Goal: Information Seeking & Learning: Learn about a topic

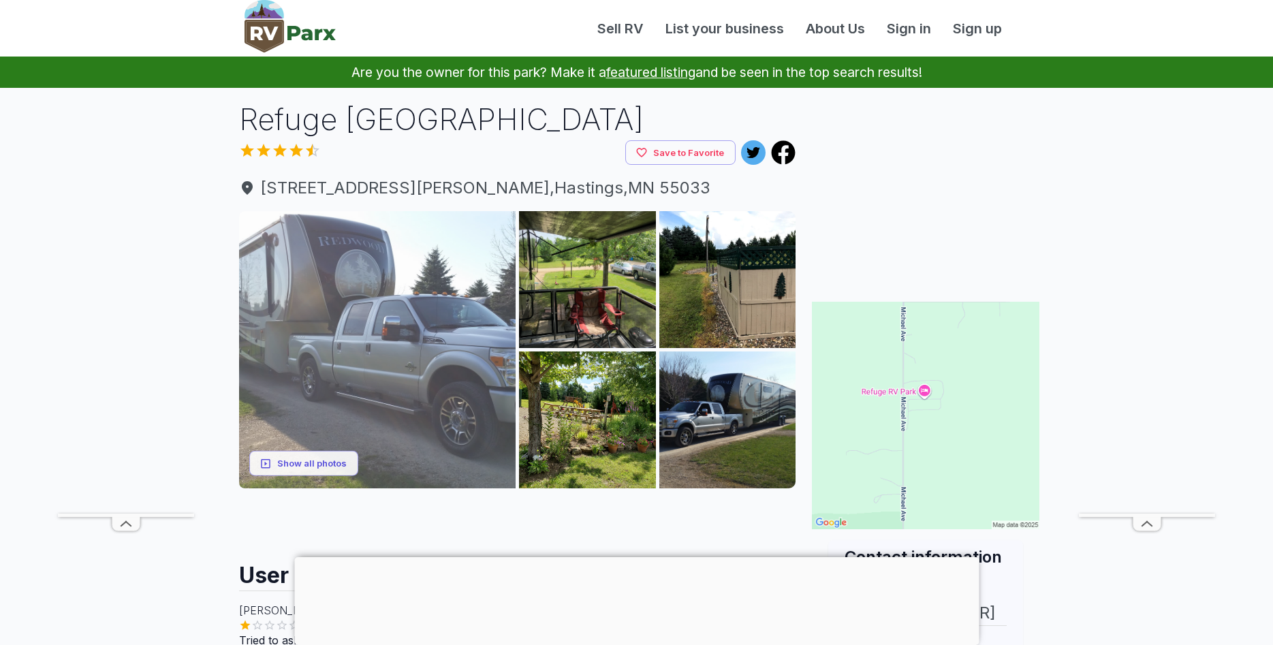
click at [360, 370] on img at bounding box center [377, 349] width 277 height 277
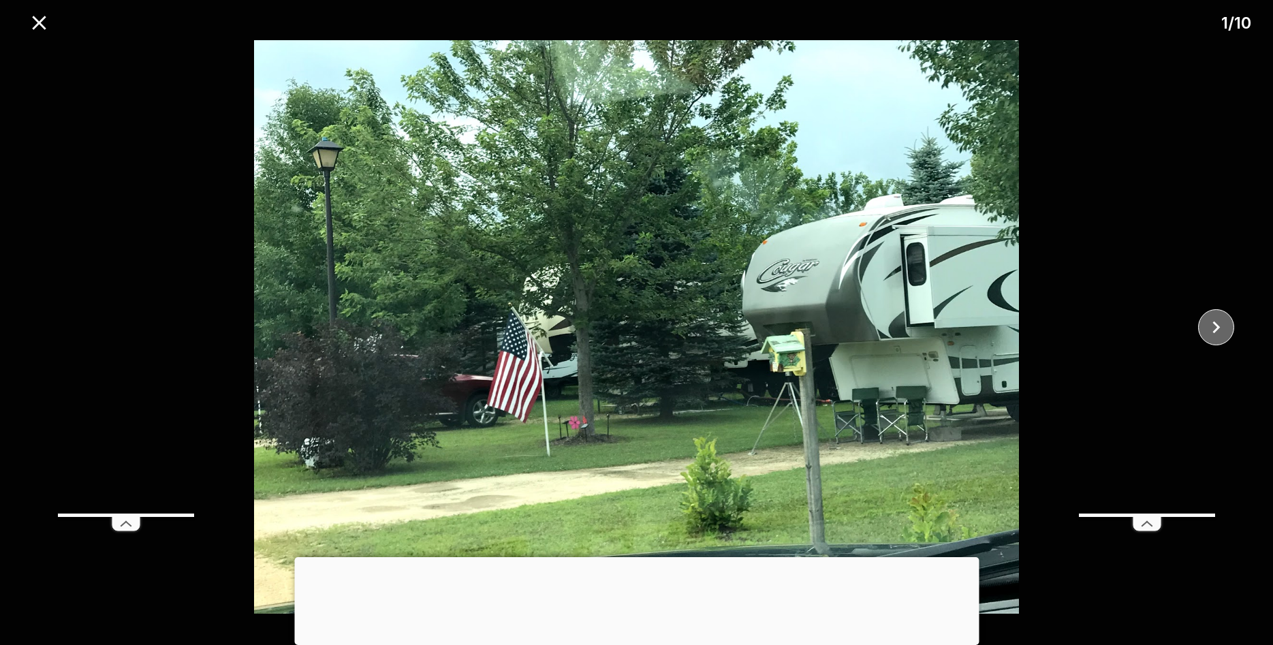
click at [1229, 319] on button "close" at bounding box center [1216, 327] width 36 height 36
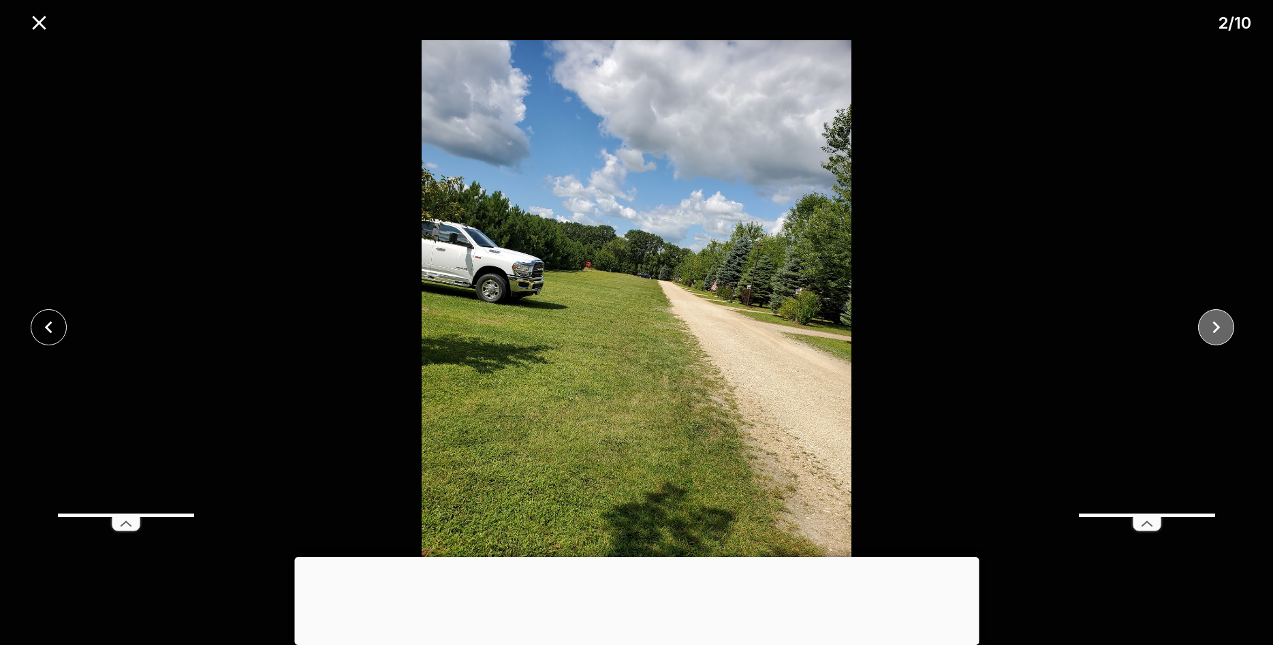
click at [1230, 319] on button "close" at bounding box center [1216, 327] width 36 height 36
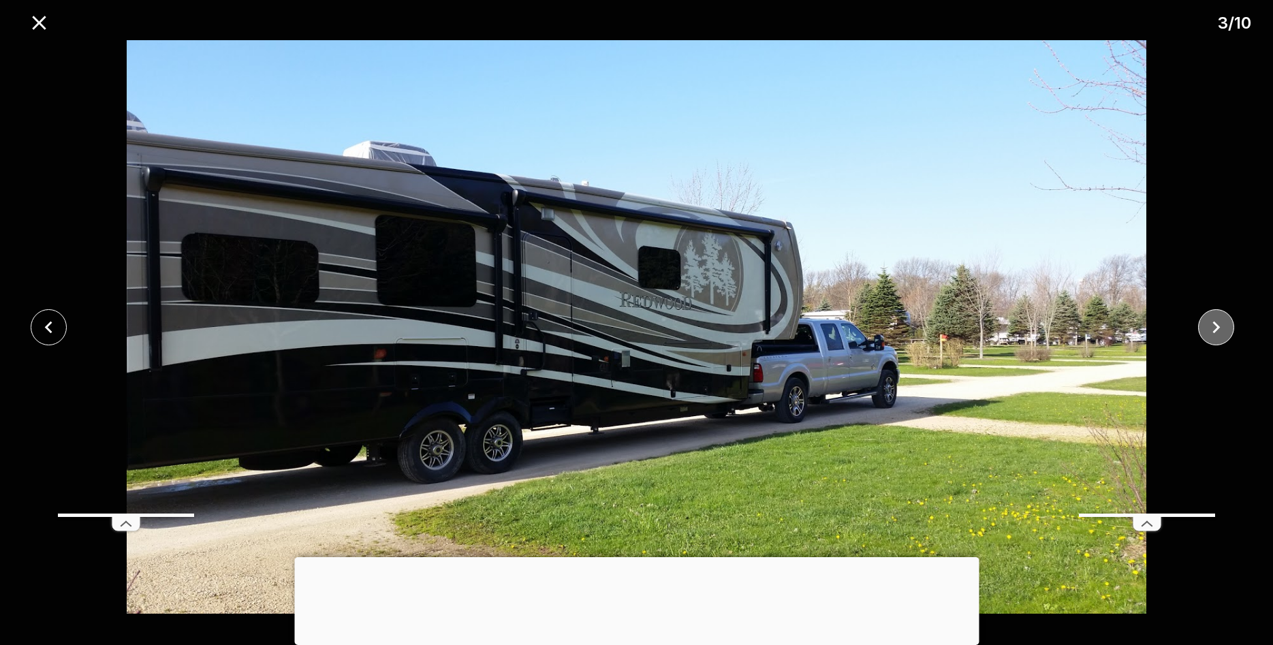
click at [1226, 320] on icon "close" at bounding box center [1217, 327] width 24 height 24
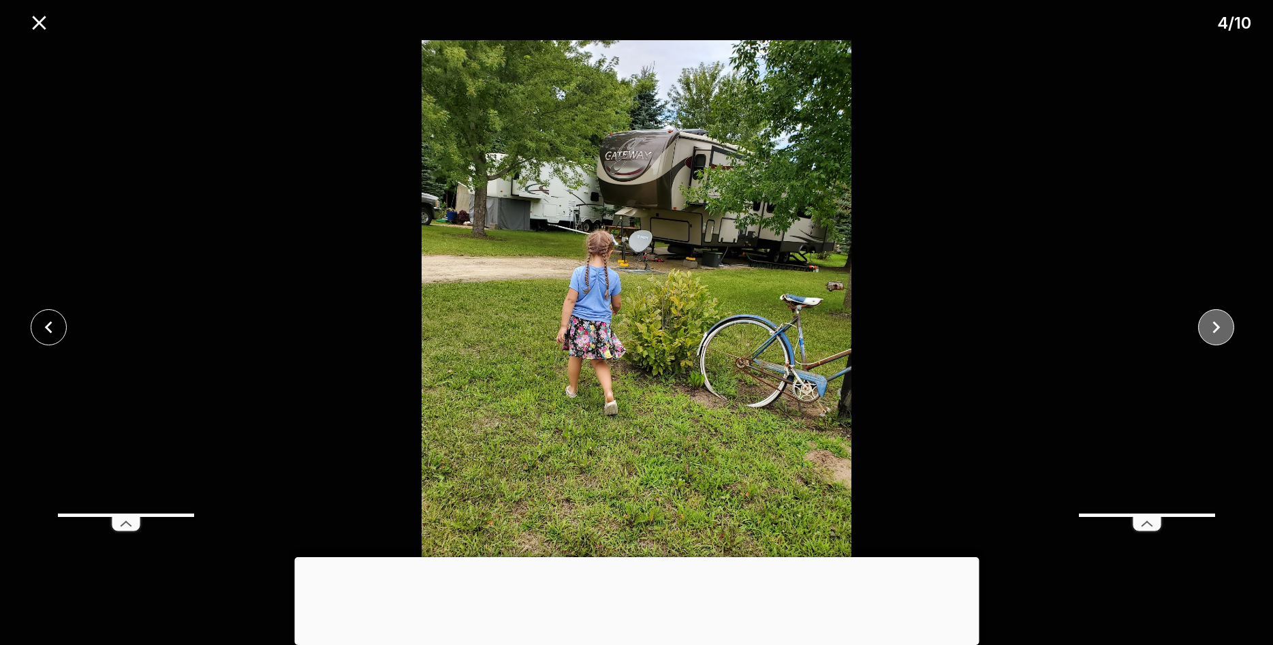
click at [1221, 320] on icon "close" at bounding box center [1217, 327] width 24 height 24
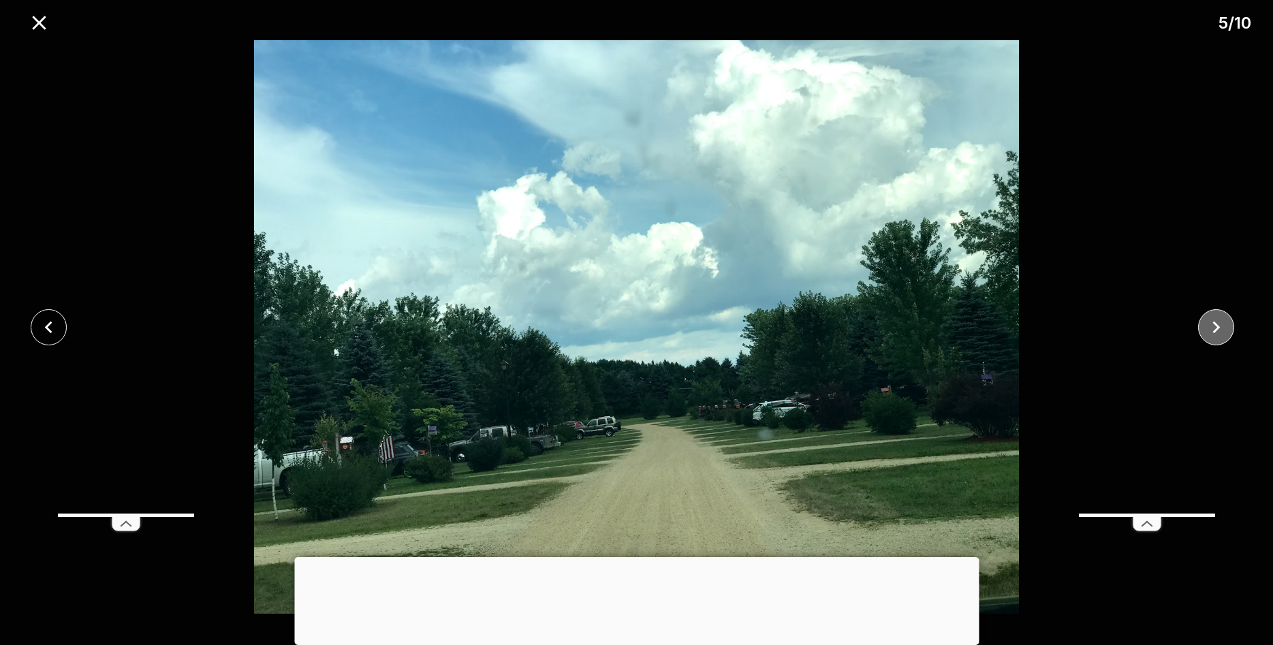
click at [1221, 320] on icon "close" at bounding box center [1217, 327] width 24 height 24
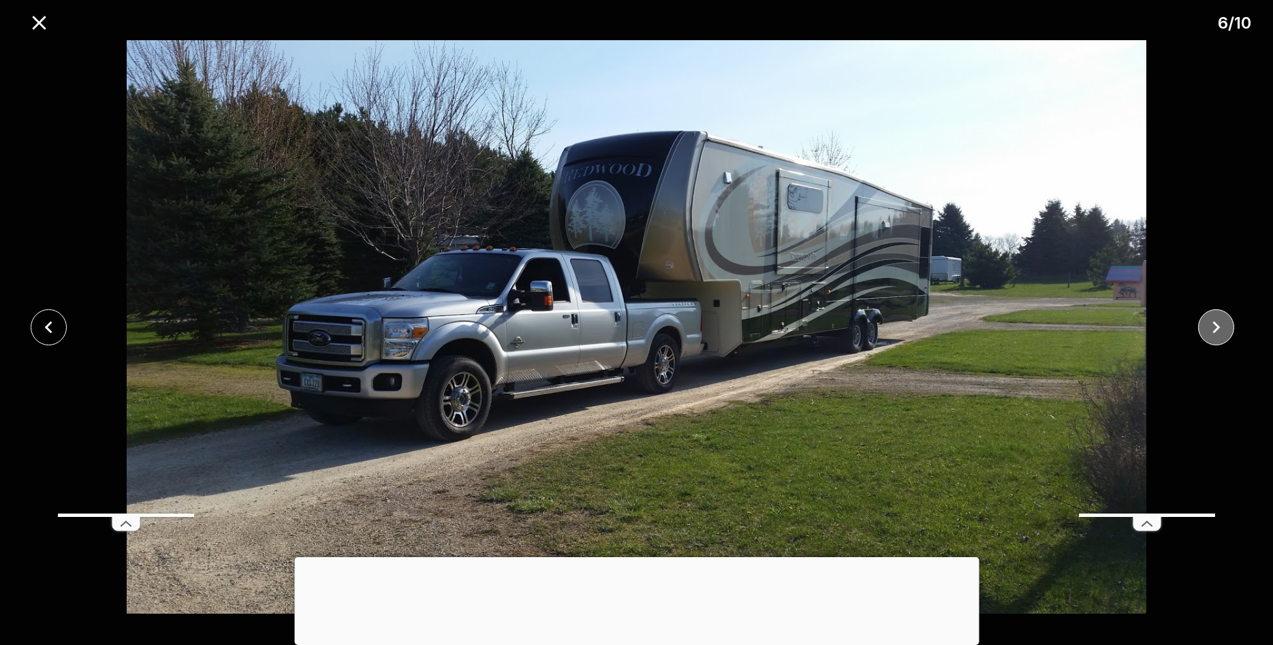
click at [1221, 320] on icon "close" at bounding box center [1217, 327] width 24 height 24
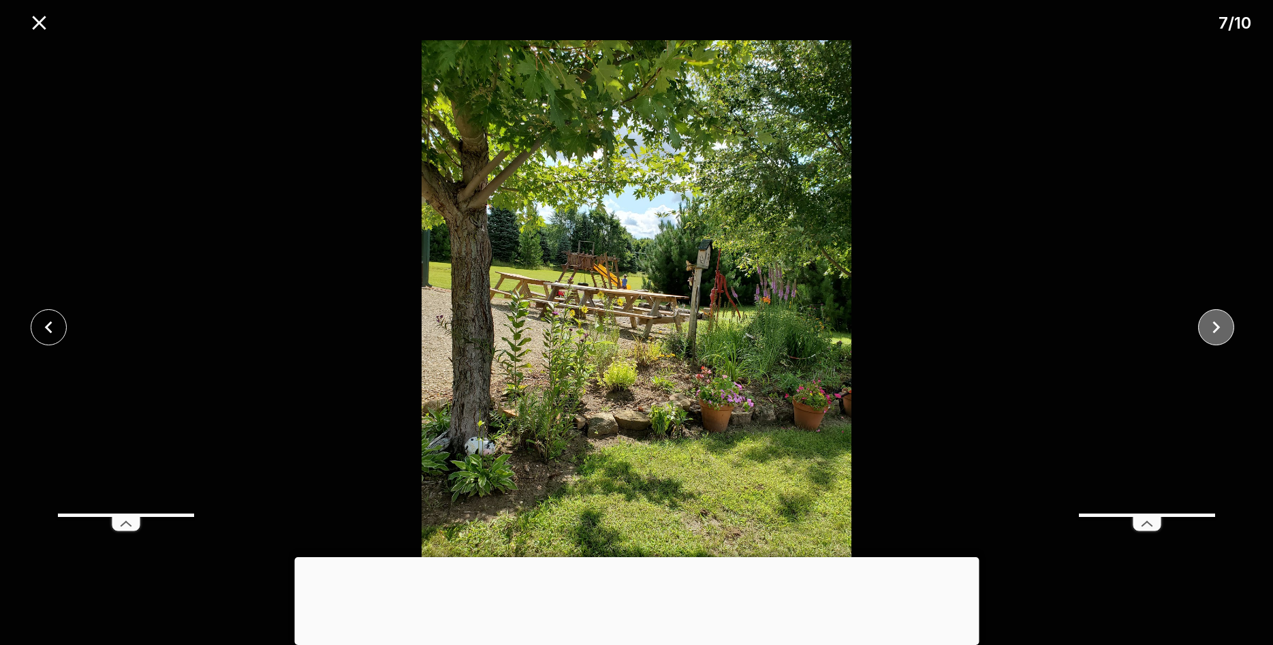
click at [1221, 320] on icon "close" at bounding box center [1217, 327] width 24 height 24
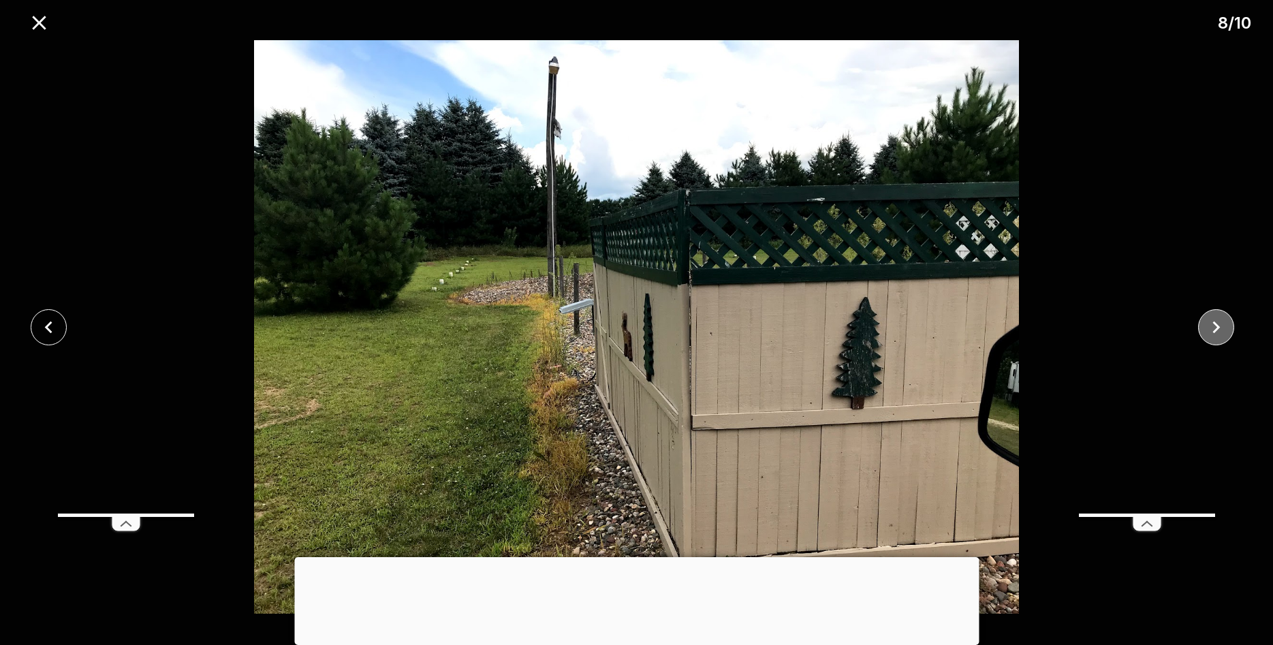
click at [1221, 320] on icon "close" at bounding box center [1217, 327] width 24 height 24
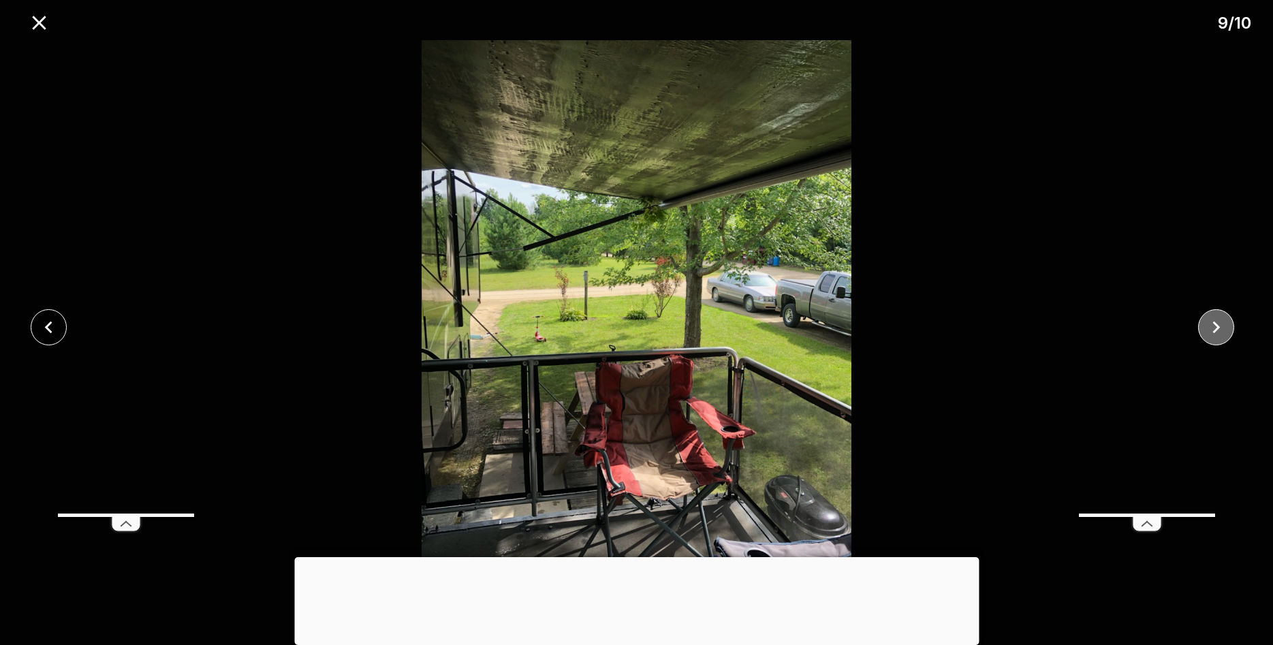
click at [1221, 320] on icon "close" at bounding box center [1217, 327] width 24 height 24
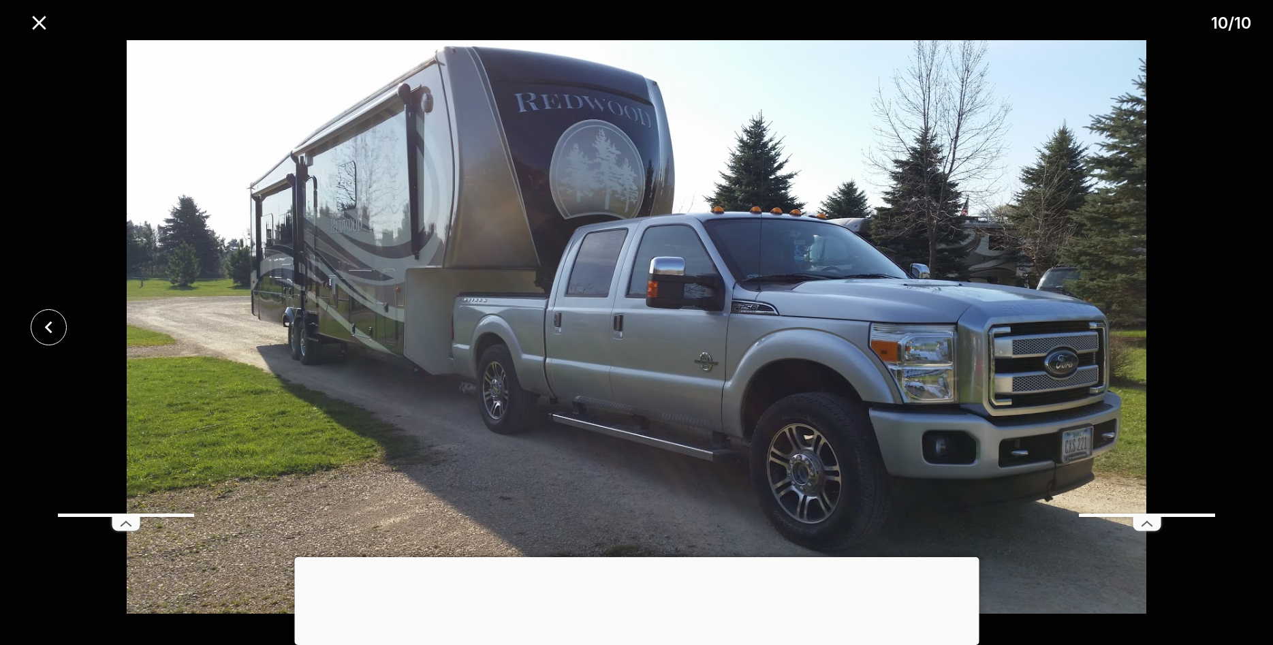
click at [1221, 320] on div at bounding box center [636, 327] width 1273 height 574
click at [50, 27] on icon "close" at bounding box center [39, 23] width 24 height 24
